Goal: Task Accomplishment & Management: Manage account settings

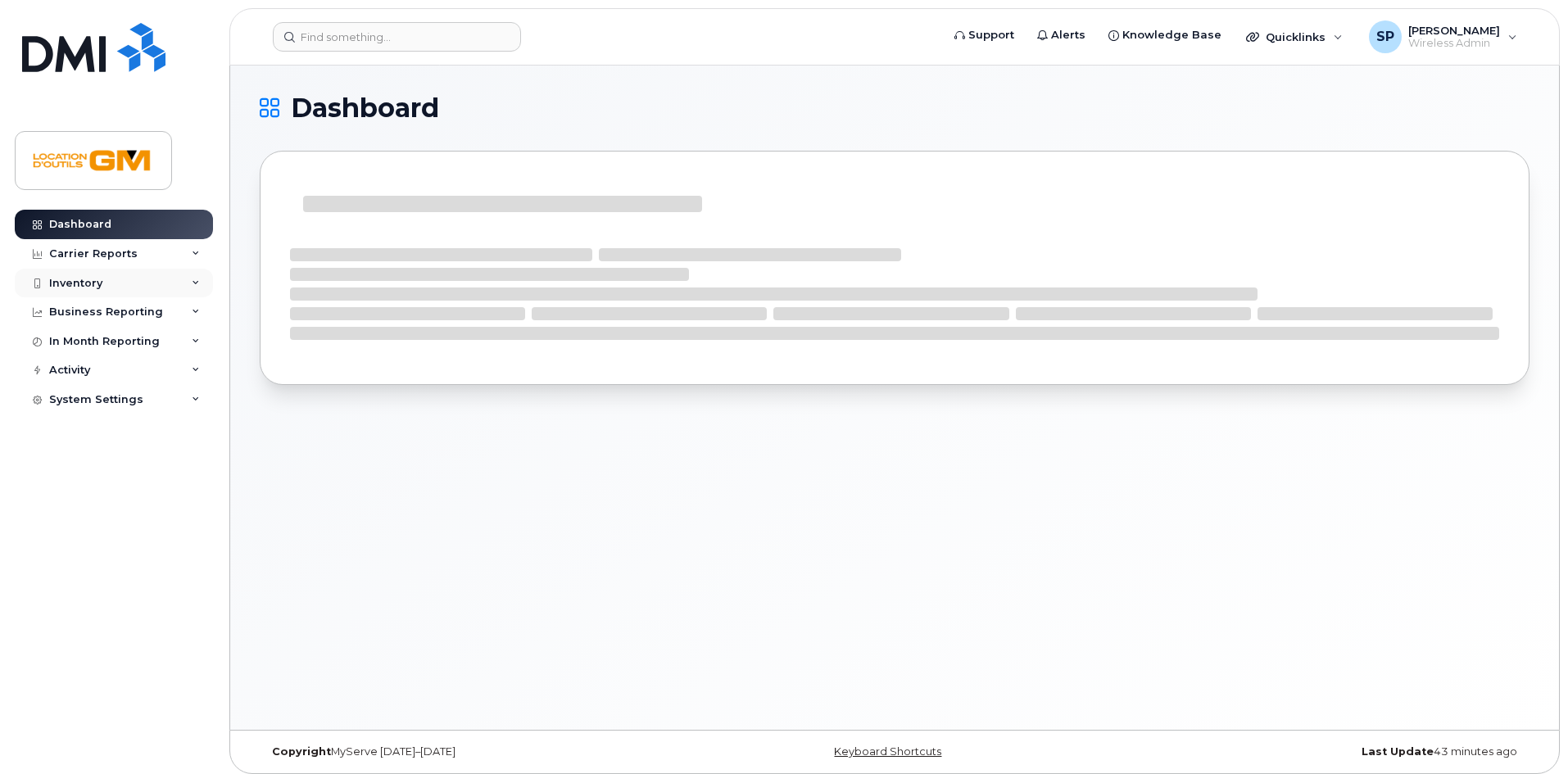
click at [164, 295] on div "Inventory" at bounding box center [114, 283] width 199 height 29
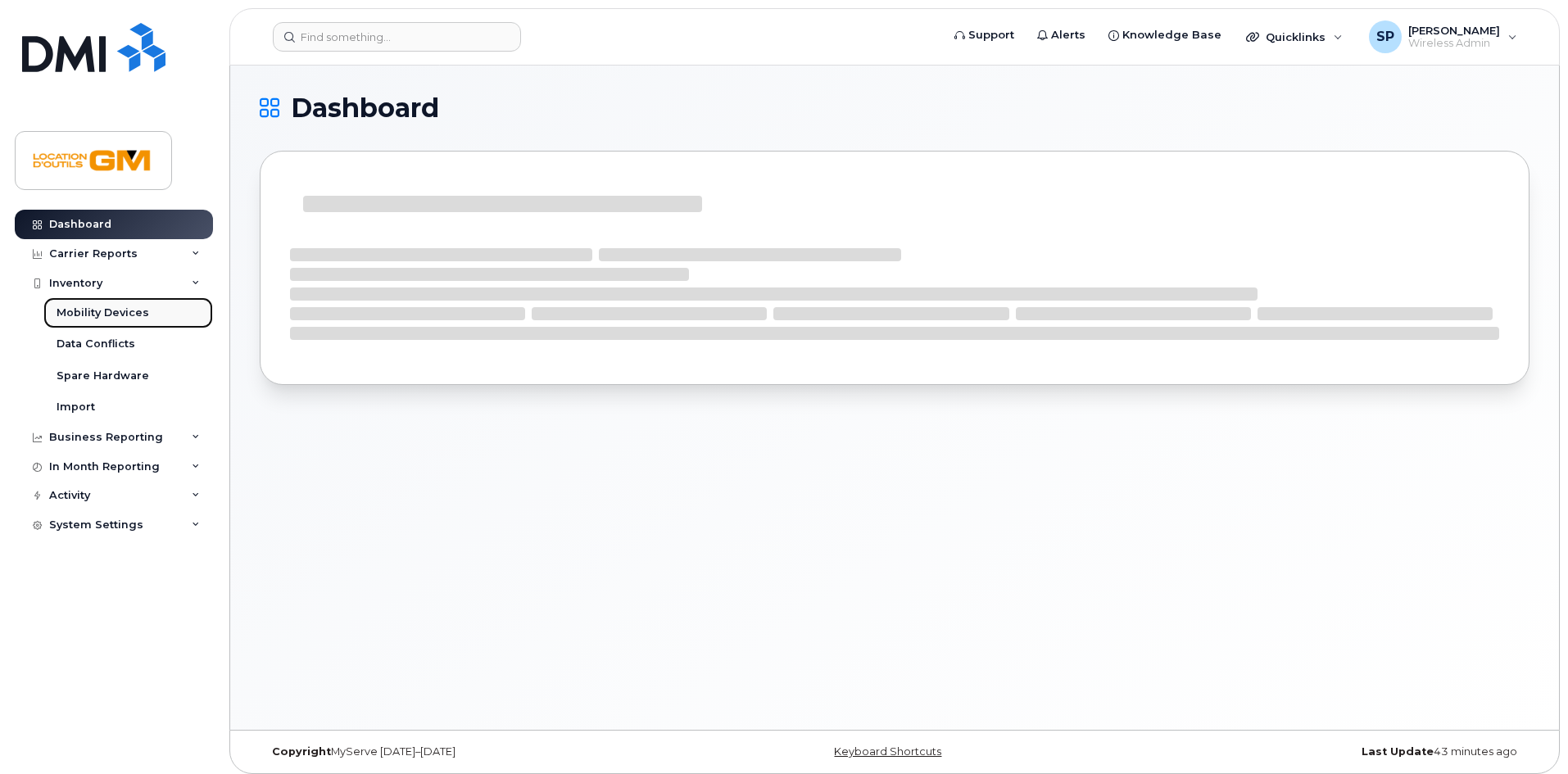
click at [160, 314] on link "Mobility Devices" at bounding box center [128, 312] width 169 height 31
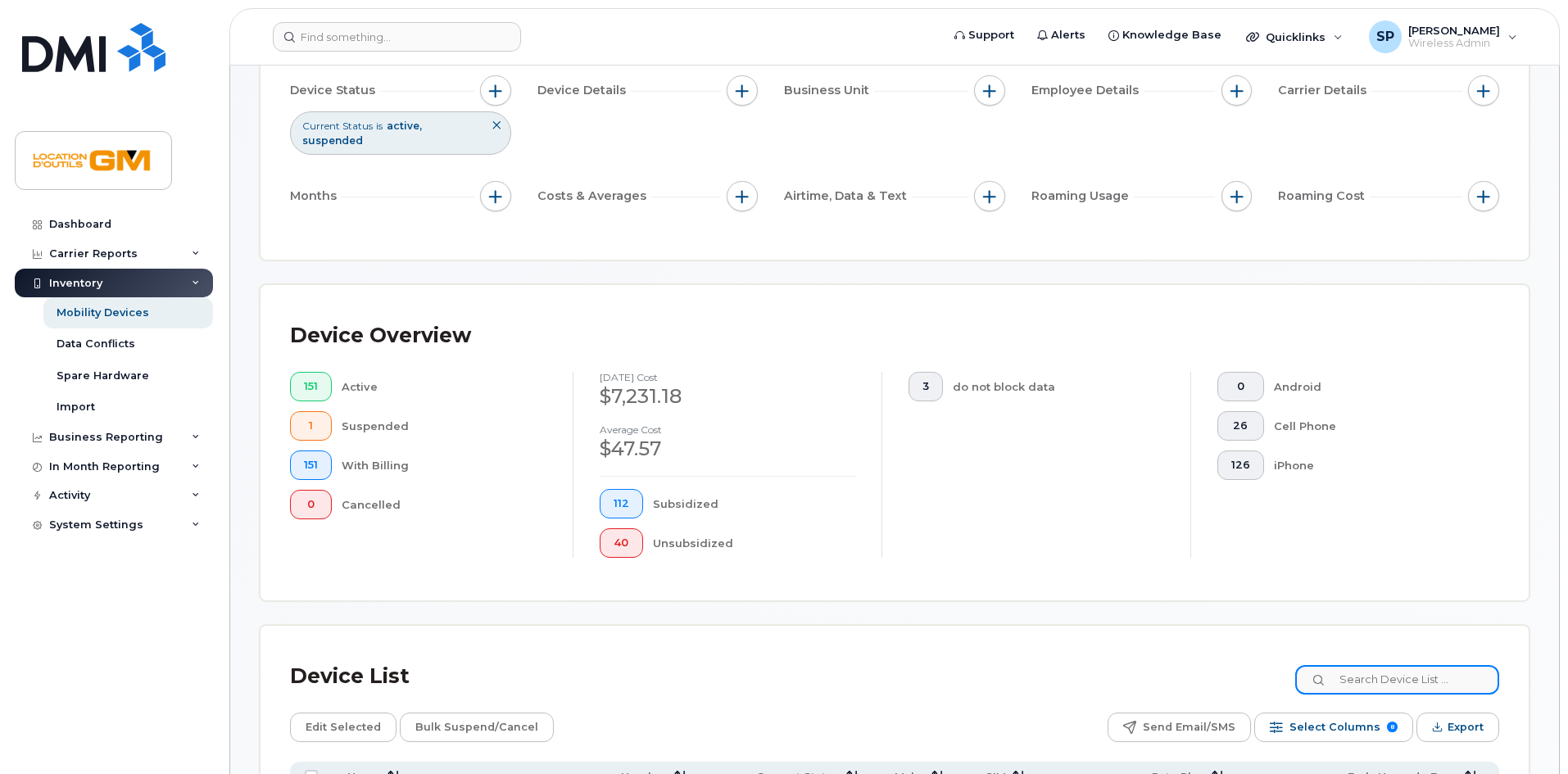
click at [1483, 665] on input at bounding box center [1396, 679] width 204 height 29
type input "roy"
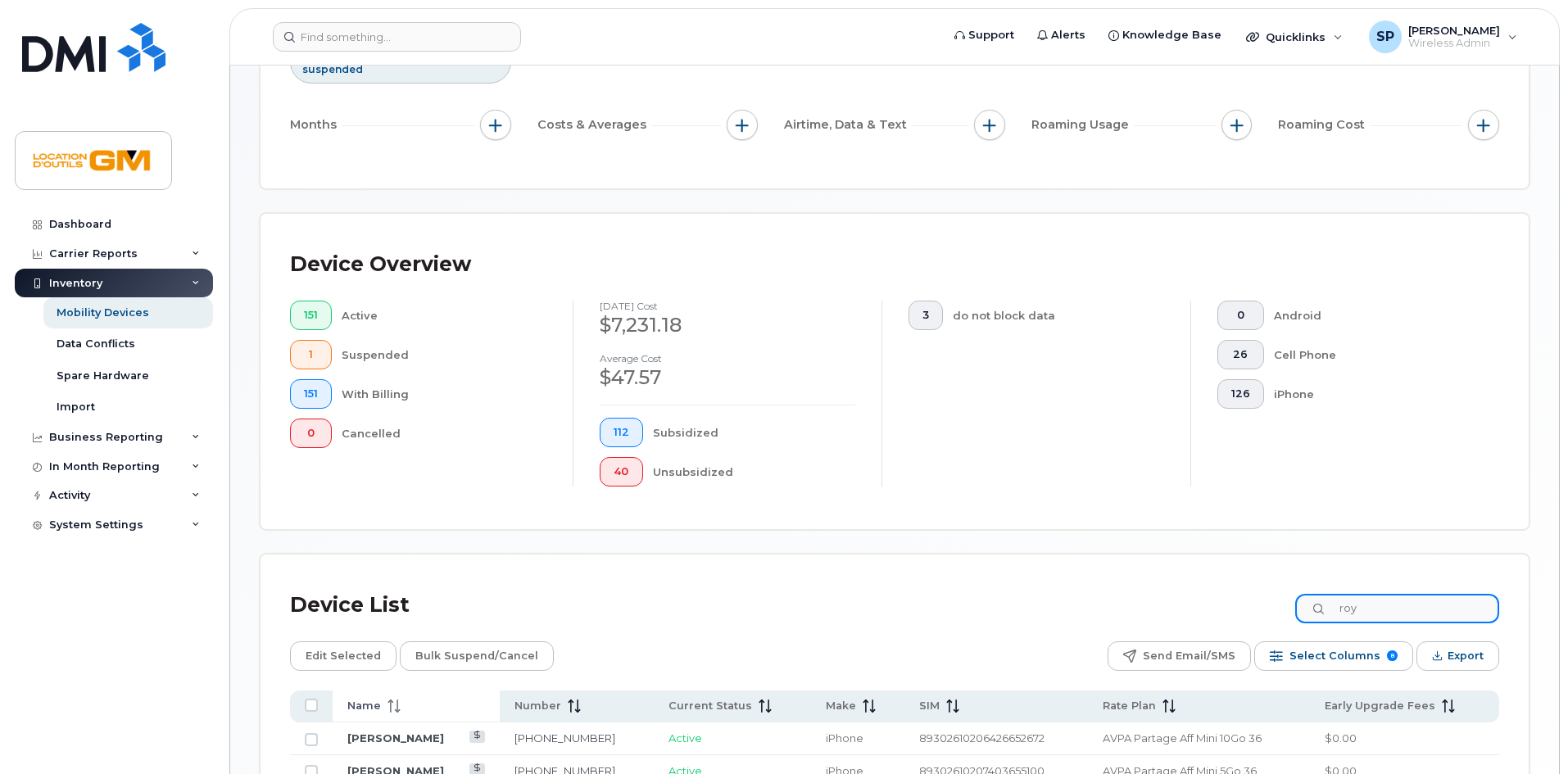
scroll to position [420, 0]
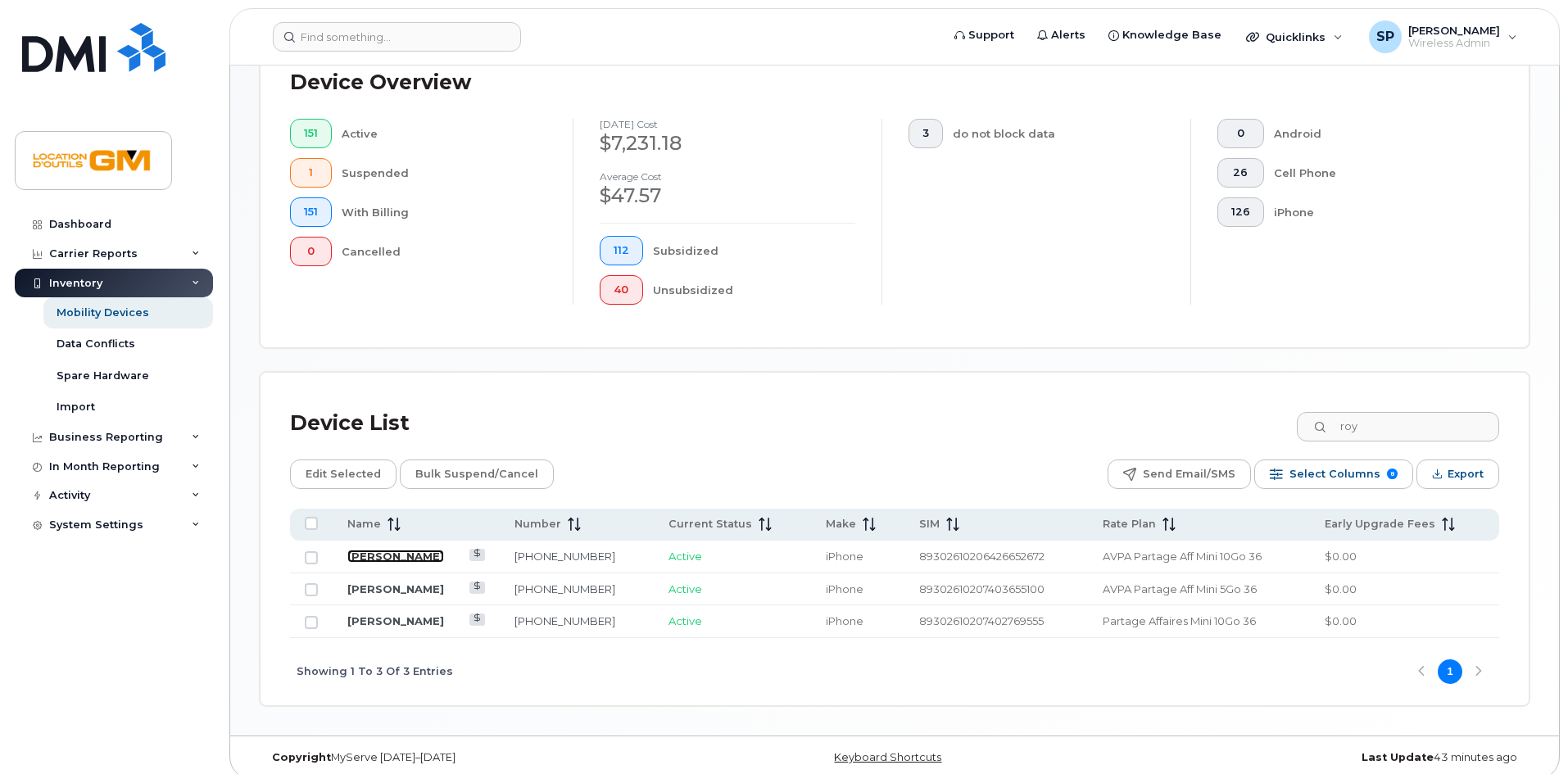
click at [371, 550] on link "[PERSON_NAME]" at bounding box center [395, 556] width 96 height 13
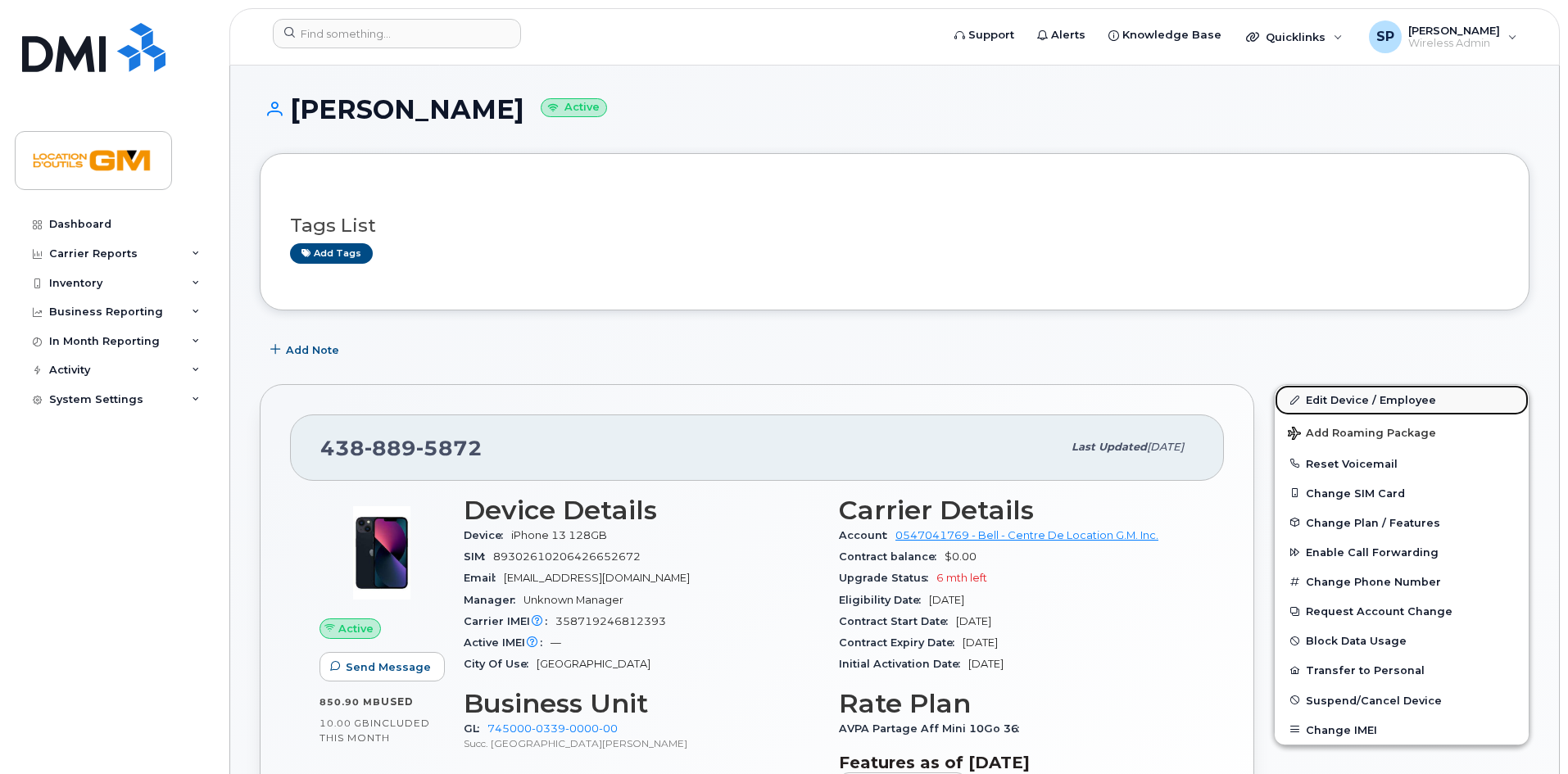
click at [1302, 399] on link "Edit Device / Employee" at bounding box center [1401, 400] width 254 height 29
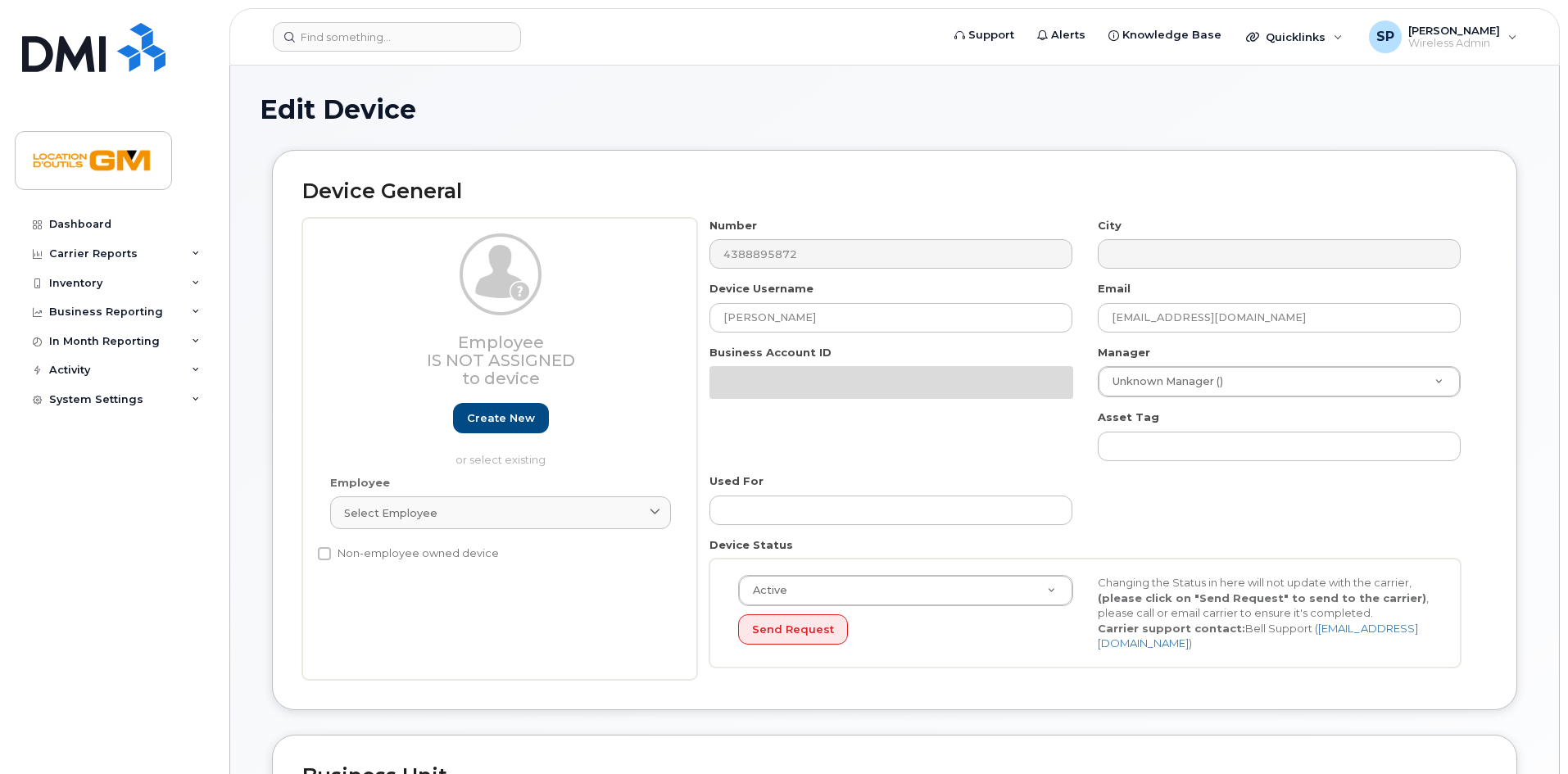
select select "14217268"
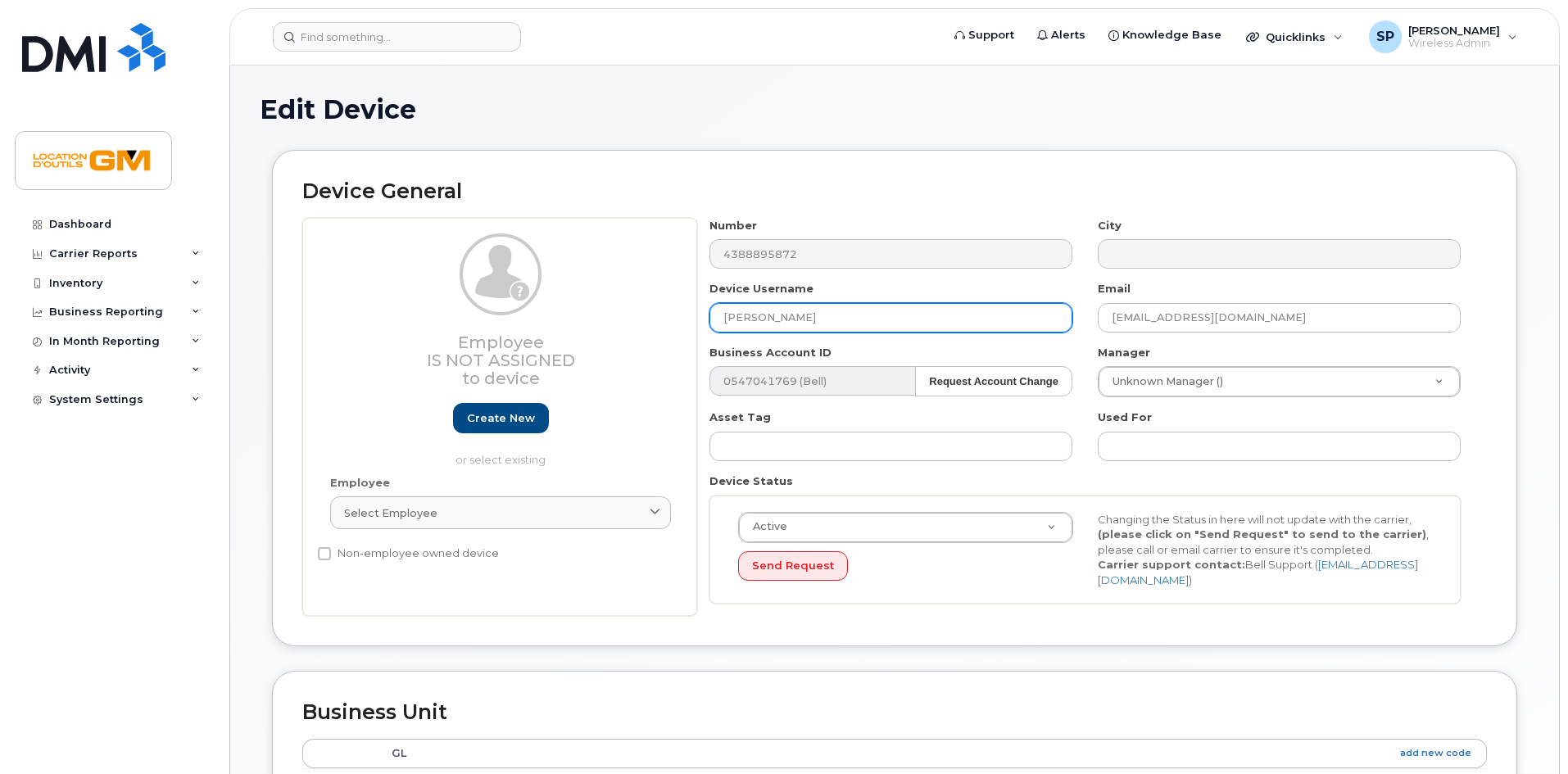
drag, startPoint x: 807, startPoint y: 316, endPoint x: 324, endPoint y: 280, distance: 484.3
click at [324, 281] on div "Employee Is not assigned to device Create new or select existing Employee Selec…" at bounding box center [895, 417] width 1184 height 399
click at [860, 327] on input "[PERSON_NAME]" at bounding box center [890, 317] width 363 height 29
drag, startPoint x: 860, startPoint y: 327, endPoint x: 582, endPoint y: 337, distance: 278.2
click at [582, 337] on div "Employee Is not assigned to device Create new or select existing Employee Selec…" at bounding box center [895, 417] width 1184 height 399
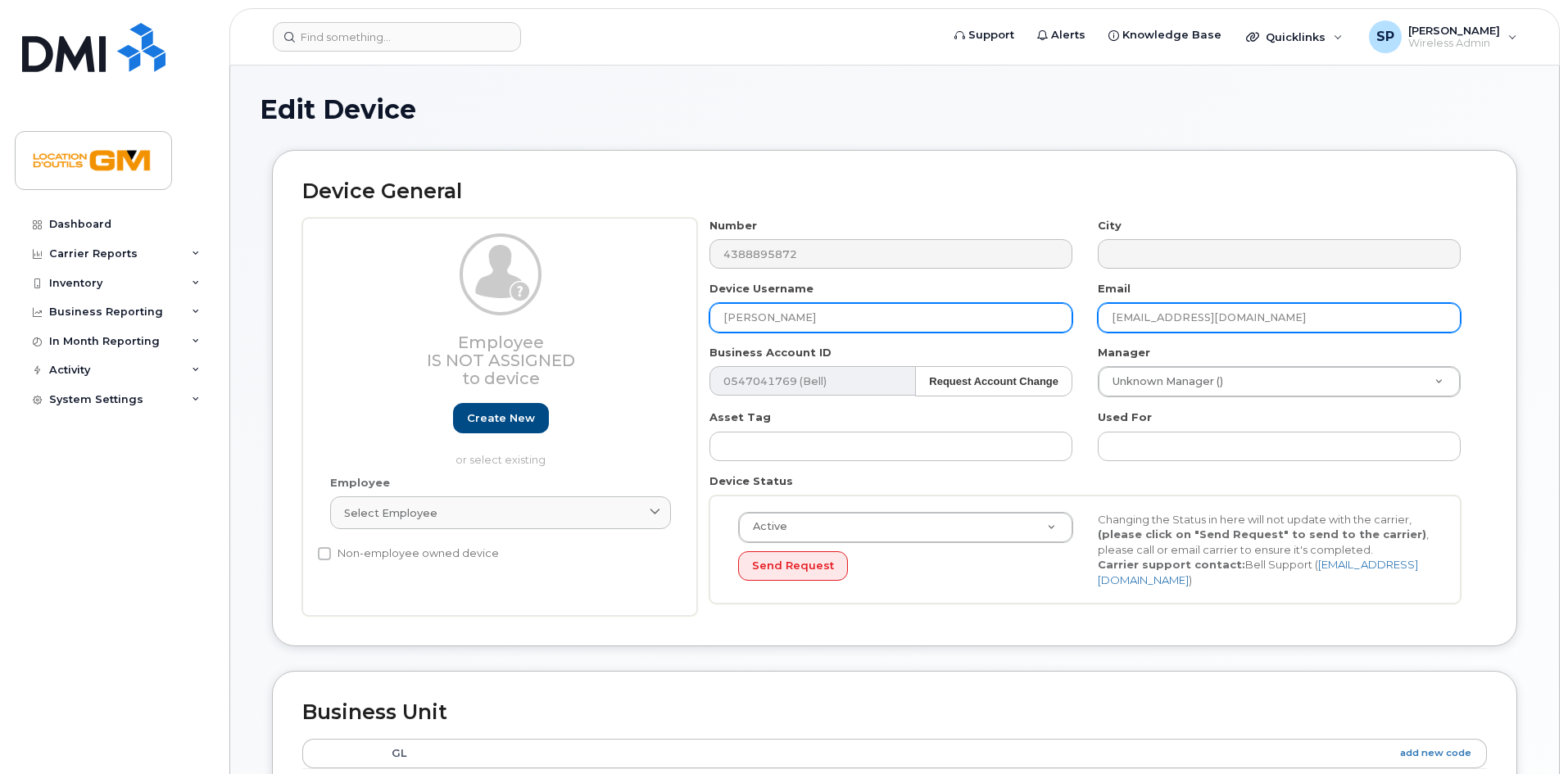
paste input "Jean-Claude Denis"
type input "Jean-Claude Denis"
click at [1233, 330] on input "[EMAIL_ADDRESS][DOMAIN_NAME]" at bounding box center [1278, 317] width 363 height 29
drag, startPoint x: 1137, startPoint y: 321, endPoint x: 956, endPoint y: 331, distance: 181.3
click at [958, 331] on div "Number 4388895872 City Device Username Jean-Claude Denis Email nroy@locationgm.…" at bounding box center [1085, 417] width 776 height 399
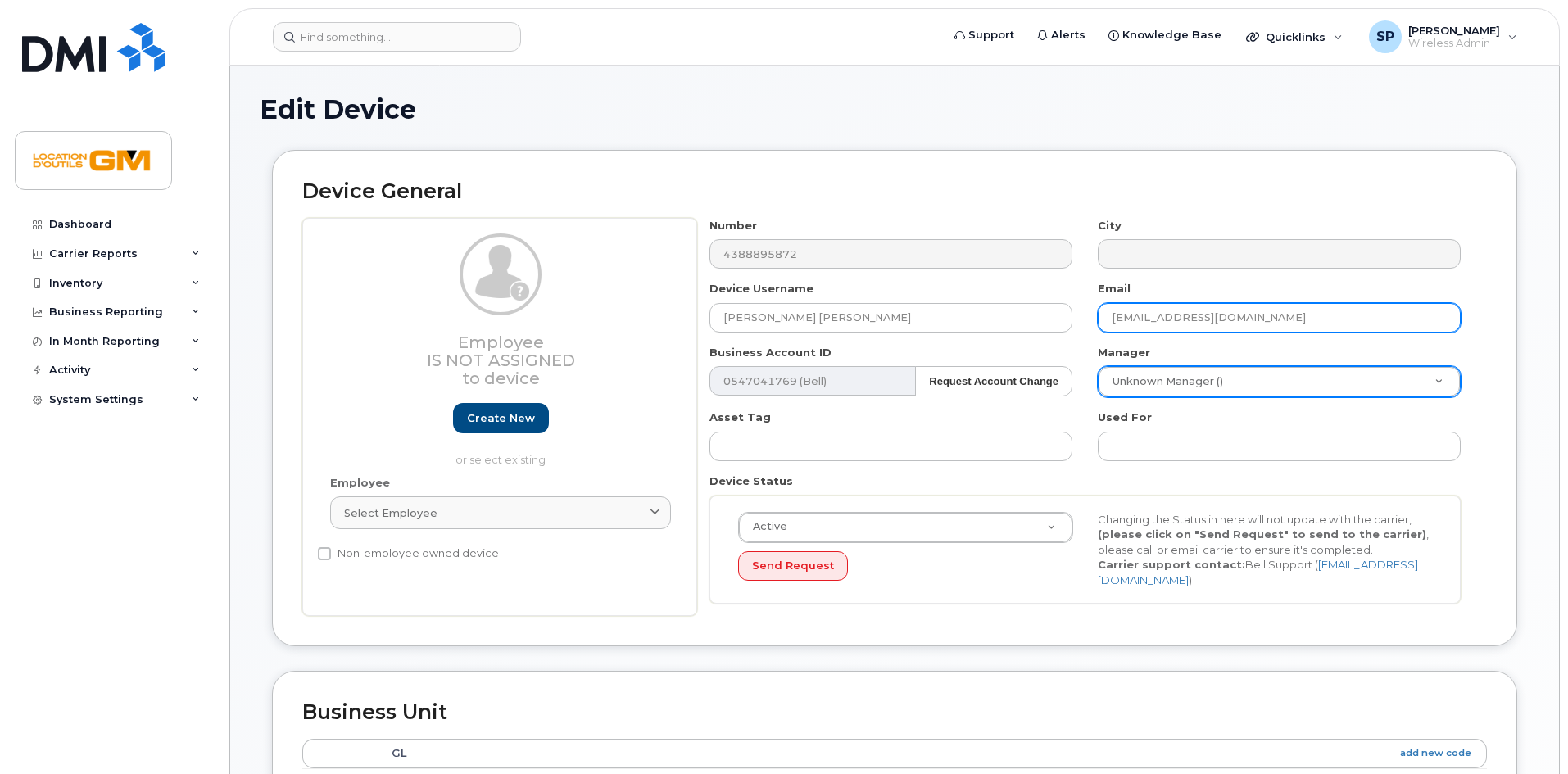
type input "jcdenis@locationgm.ca"
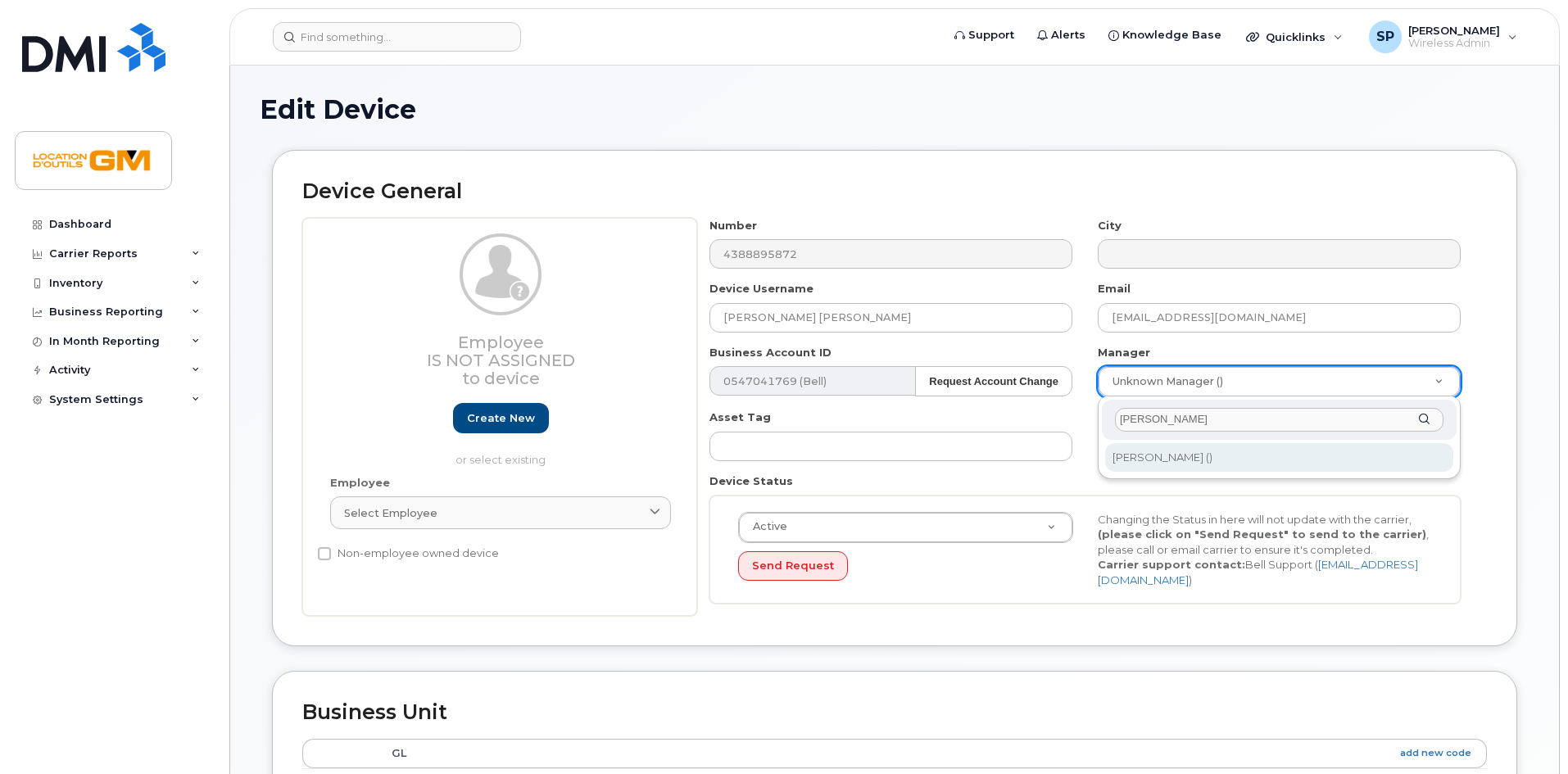
type input "patrick"
type input "1919092"
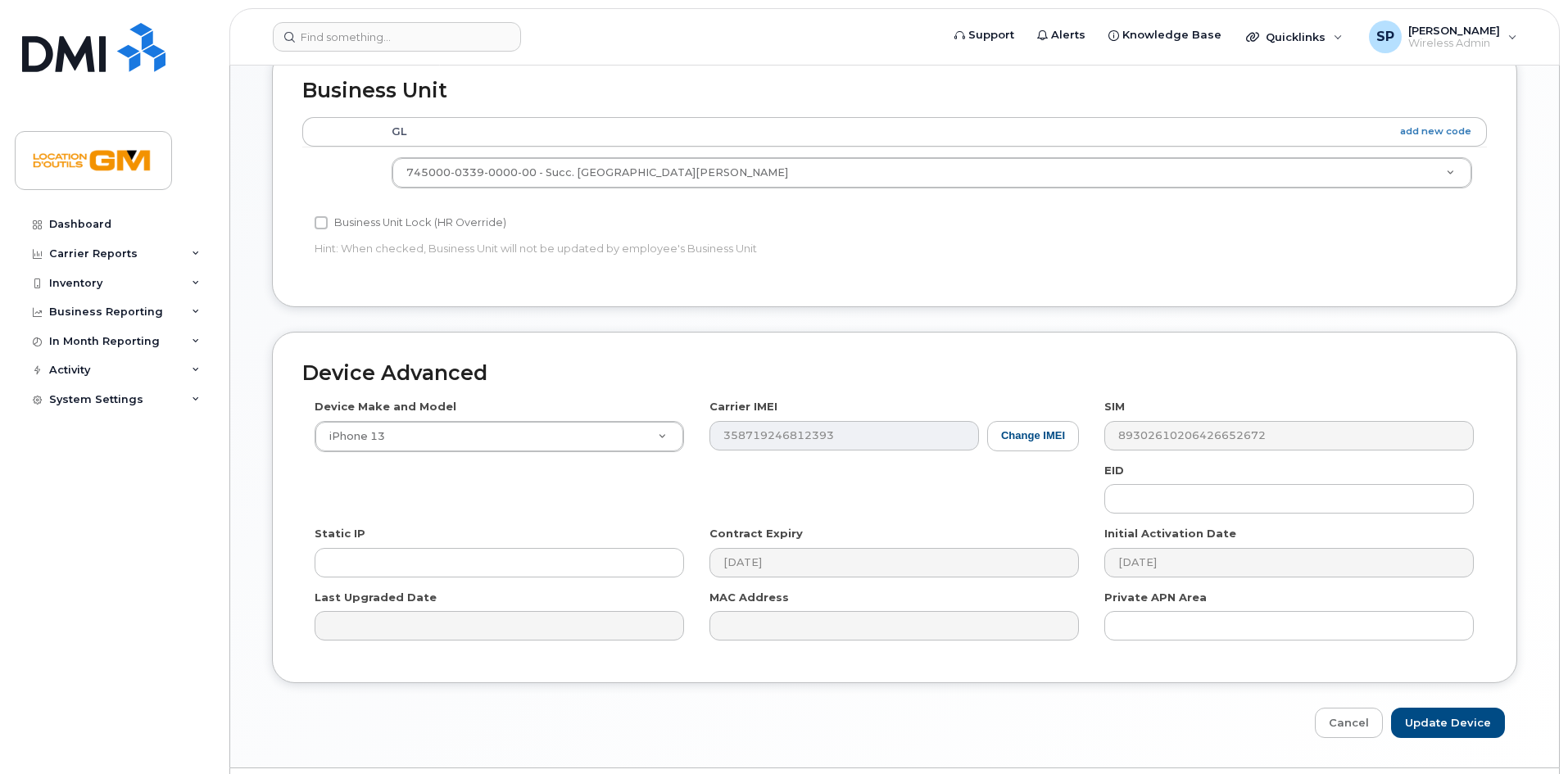
scroll to position [624, 0]
click at [1430, 708] on input "Update Device" at bounding box center [1447, 720] width 114 height 30
type input "Saving..."
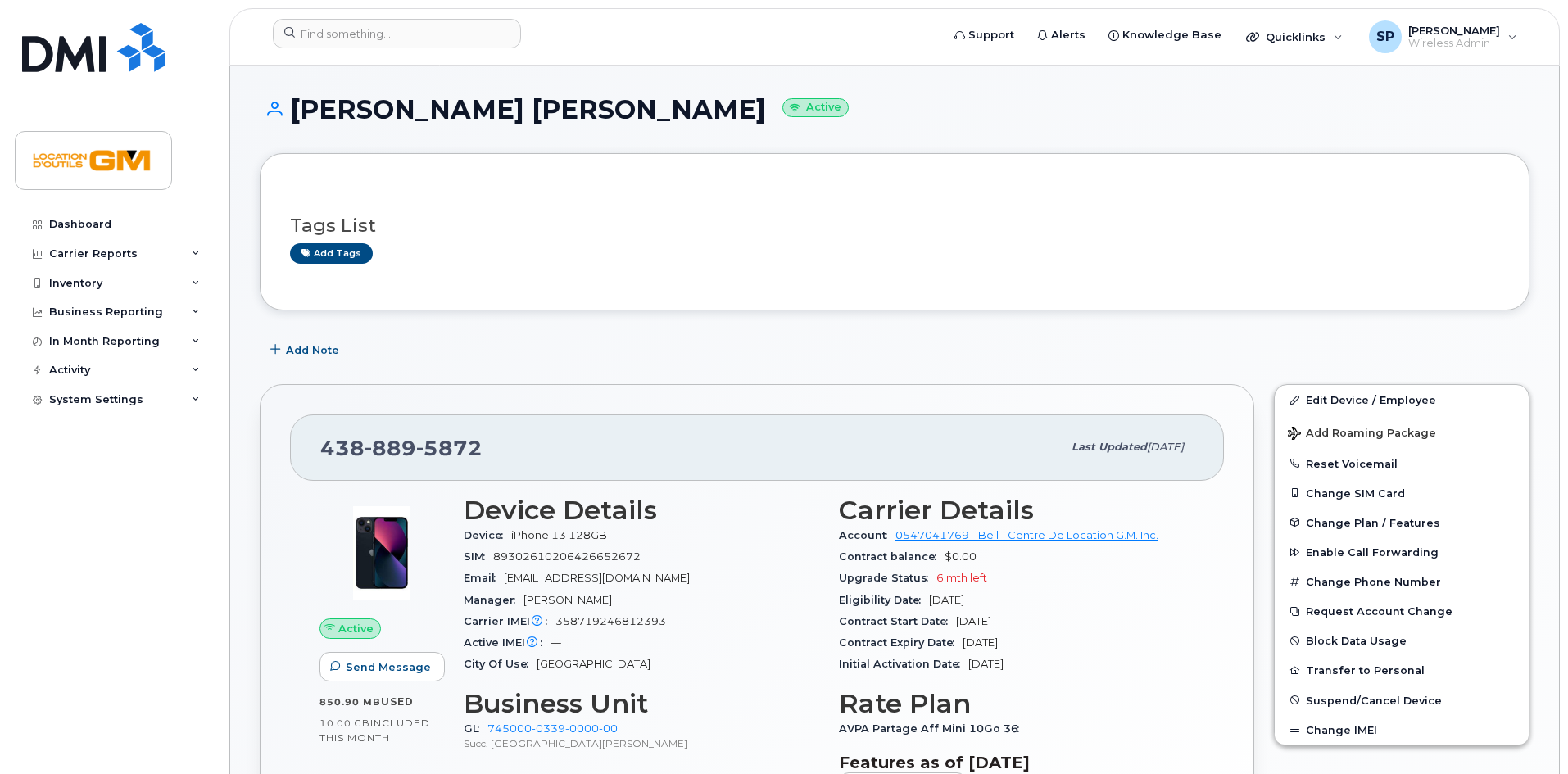
drag, startPoint x: 1428, startPoint y: 702, endPoint x: 1157, endPoint y: 504, distance: 335.6
click at [1158, 506] on div "[PHONE_NUMBER] Last updated [DATE] Active Send Message 850.90 MB  used 10.00 GB…" at bounding box center [894, 652] width 1289 height 555
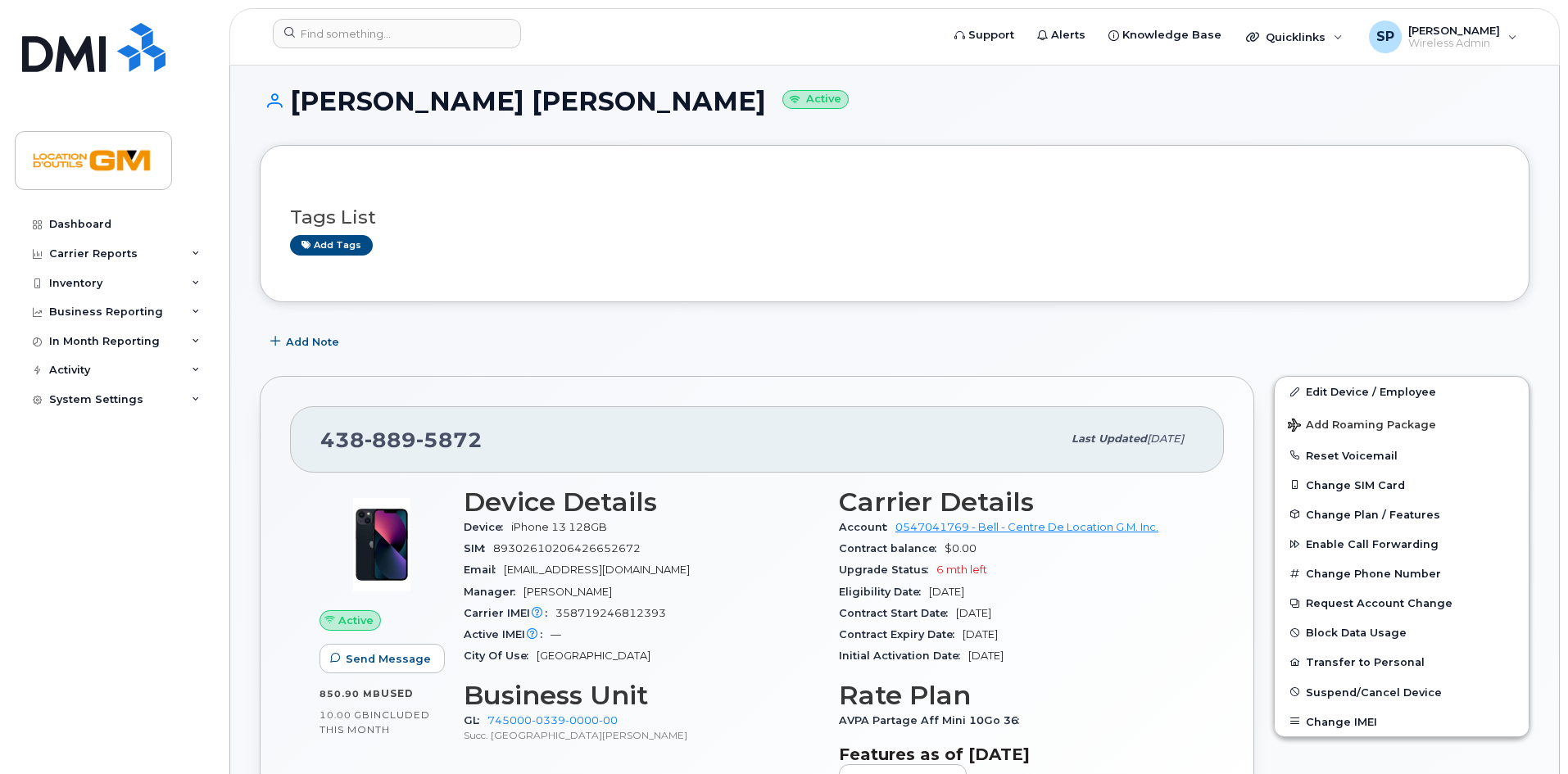
scroll to position [7, 0]
